Goal: Browse casually: Explore the website without a specific task or goal

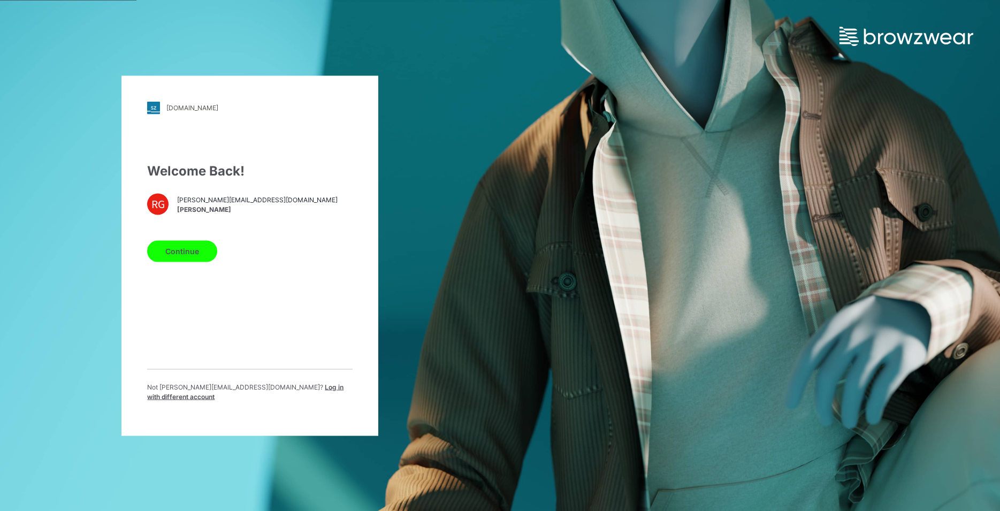
click at [194, 262] on button "Continue" at bounding box center [182, 250] width 70 height 21
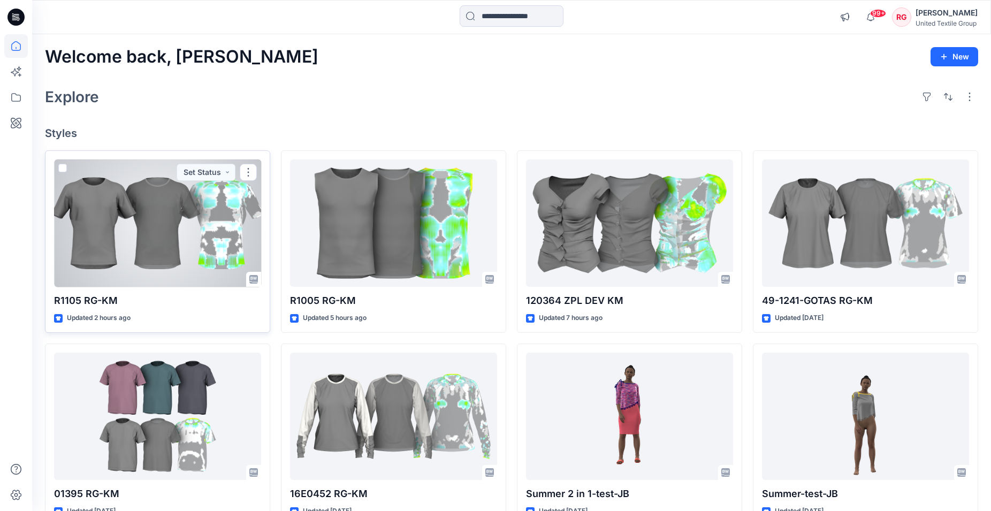
click at [152, 216] on div at bounding box center [157, 223] width 207 height 128
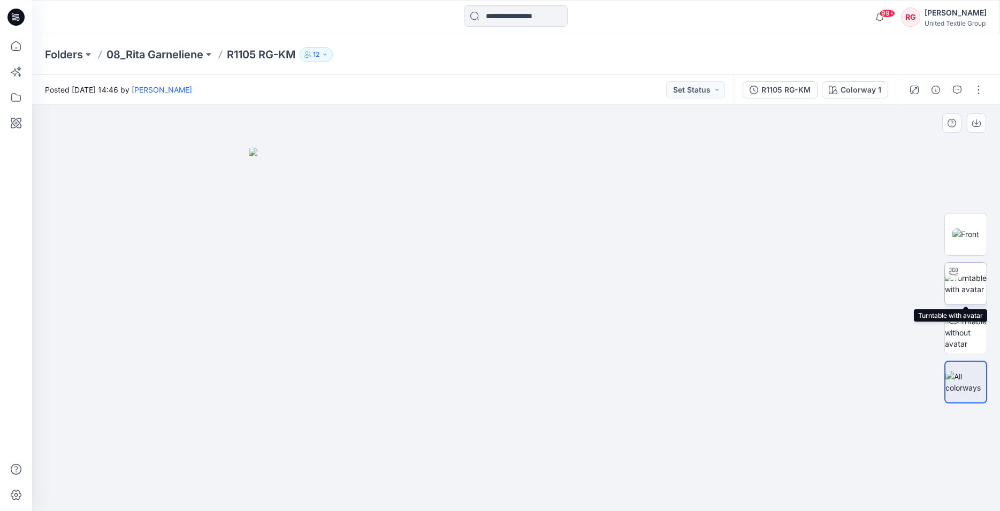
click at [970, 273] on img at bounding box center [966, 283] width 42 height 22
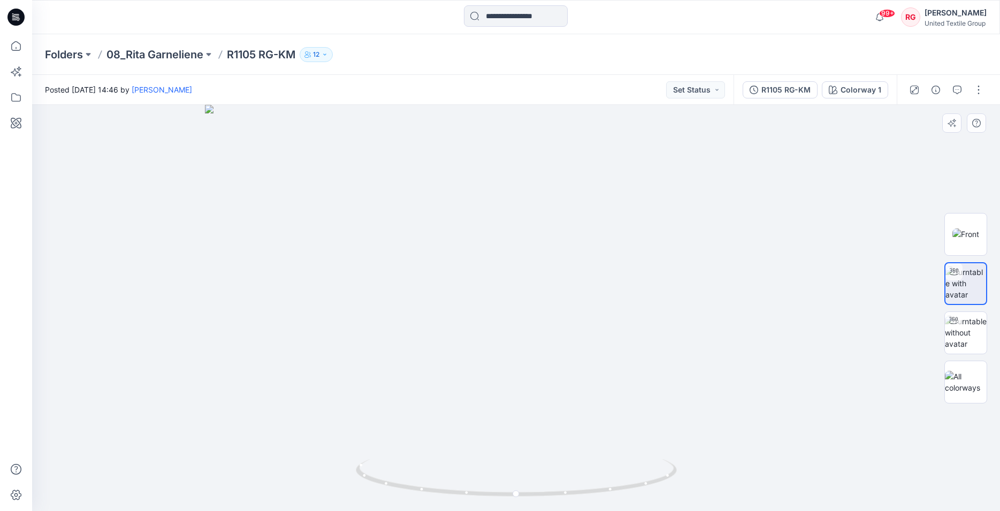
drag, startPoint x: 530, startPoint y: 295, endPoint x: 507, endPoint y: 310, distance: 26.7
click at [508, 307] on img at bounding box center [516, 308] width 622 height 406
drag, startPoint x: 520, startPoint y: 496, endPoint x: 583, endPoint y: 496, distance: 63.2
click at [583, 496] on icon at bounding box center [518, 479] width 324 height 40
